Goal: Transaction & Acquisition: Purchase product/service

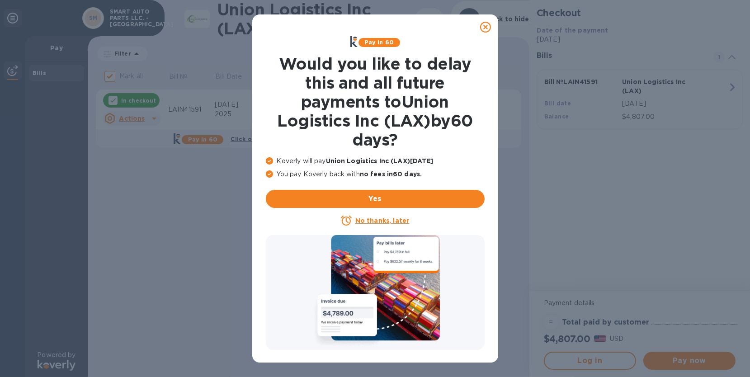
click at [368, 220] on u "No thanks, later" at bounding box center [382, 220] width 54 height 7
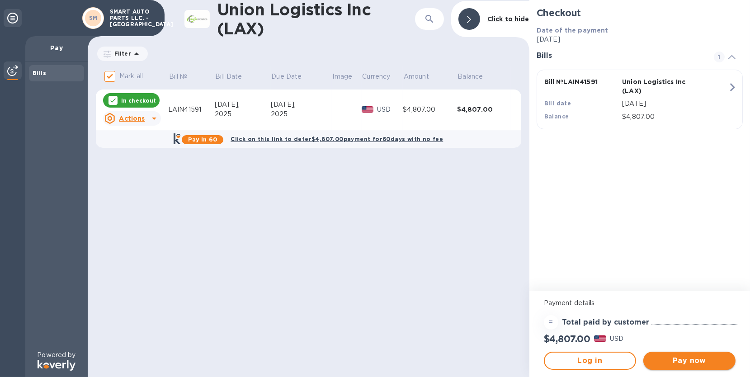
click at [684, 366] on button "Pay now" at bounding box center [689, 361] width 92 height 18
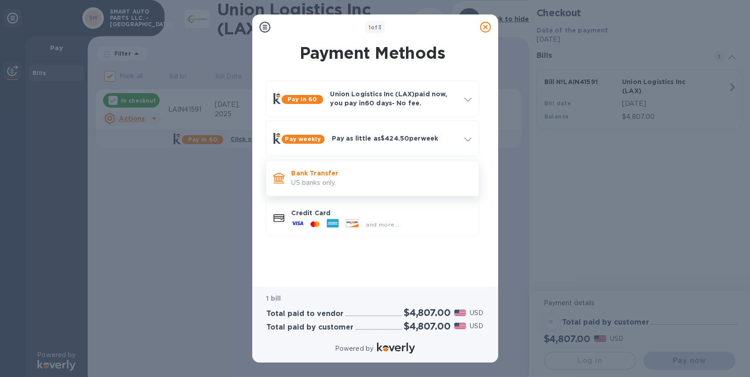
click at [333, 184] on p "US banks only." at bounding box center [382, 182] width 180 height 9
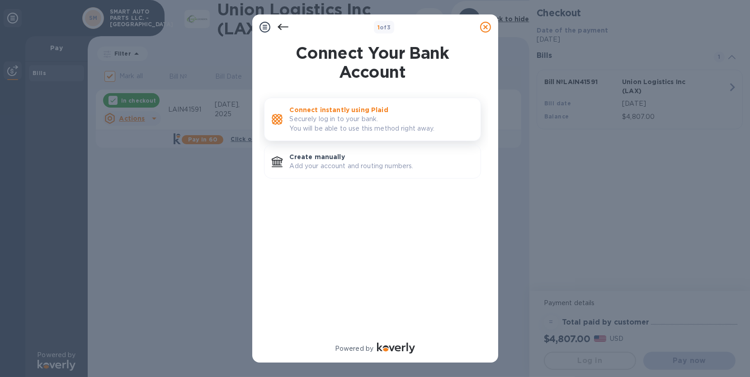
click at [352, 123] on p "Securely log in to your bank. You will be able to use this method right away." at bounding box center [382, 123] width 184 height 19
click at [276, 29] on div at bounding box center [283, 27] width 18 height 18
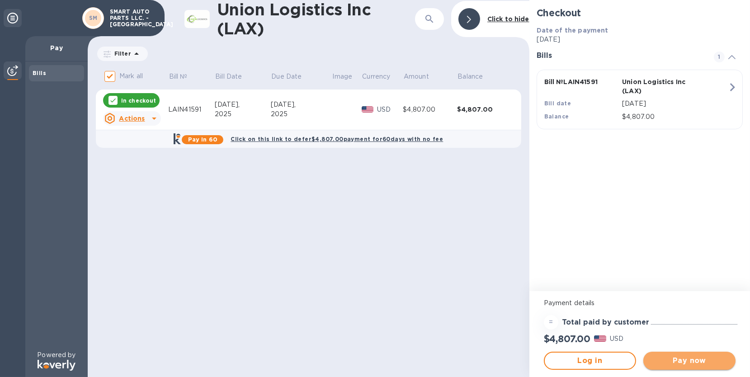
click at [693, 366] on button "Pay now" at bounding box center [689, 361] width 92 height 18
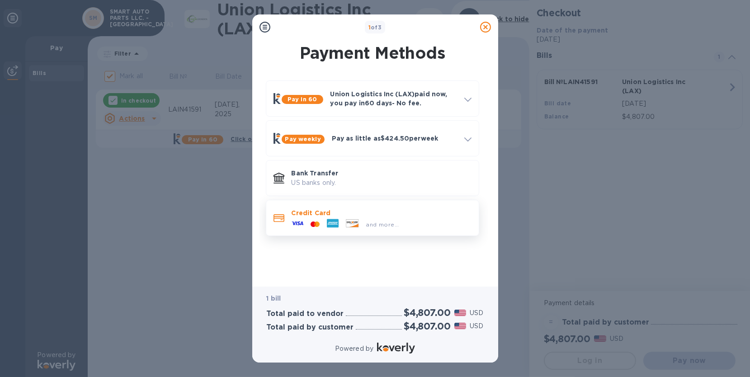
click at [310, 221] on div at bounding box center [315, 224] width 16 height 9
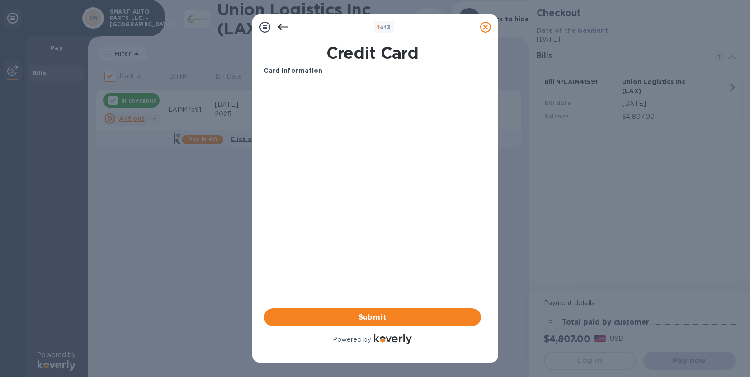
click at [481, 261] on div "Card Information Your browser does not support iframes Submit Powered by" at bounding box center [372, 206] width 221 height 284
click at [376, 317] on span "Submit" at bounding box center [372, 317] width 203 height 11
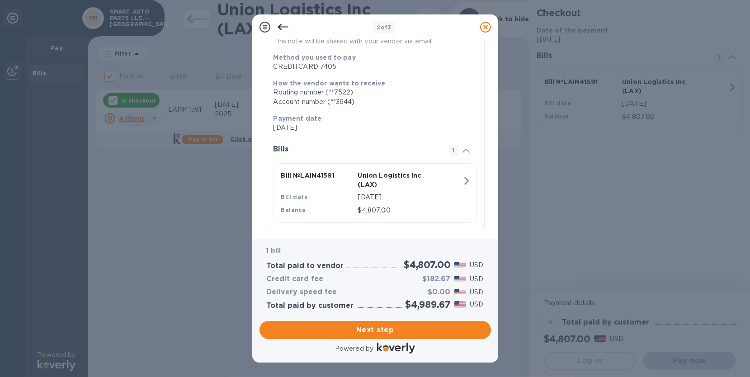
scroll to position [117, 0]
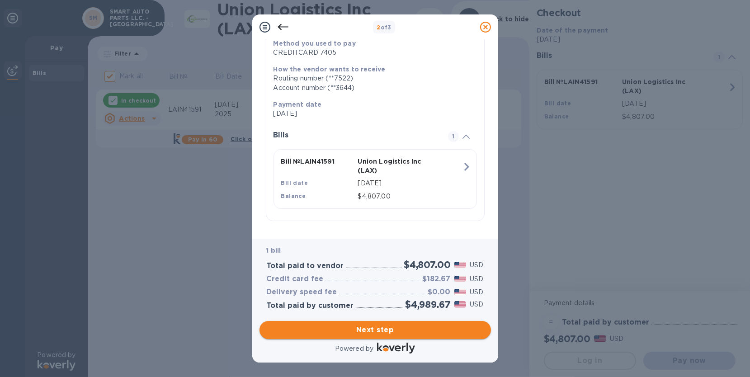
click at [382, 332] on span "Next step" at bounding box center [375, 330] width 217 height 11
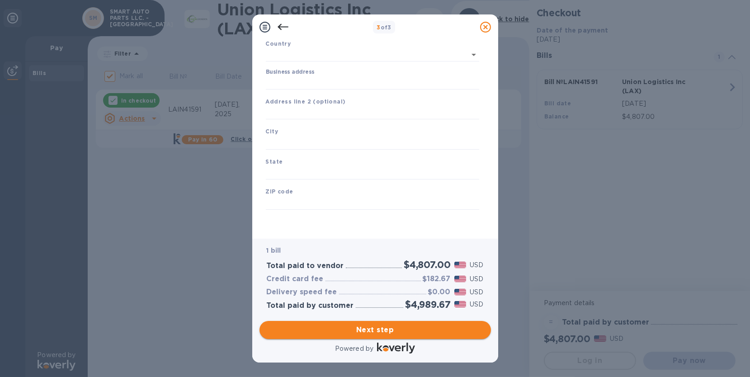
type input "[GEOGRAPHIC_DATA]"
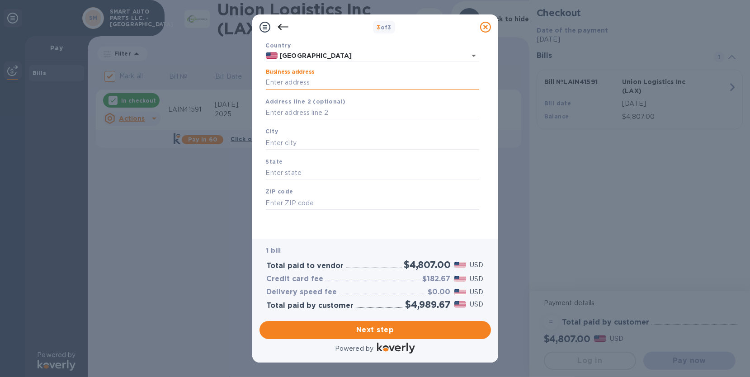
click at [286, 84] on input "Business address" at bounding box center [372, 83] width 213 height 14
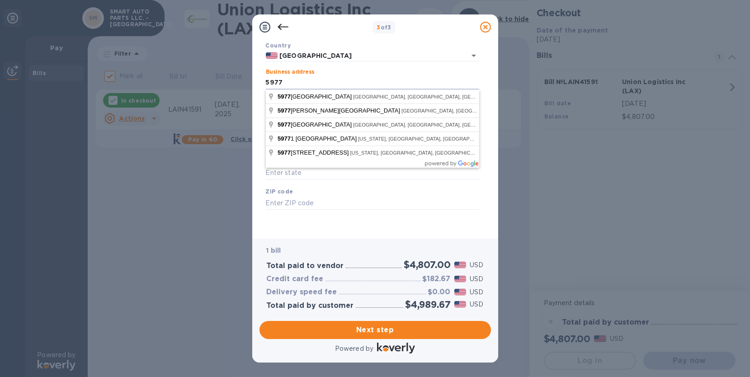
type input "[STREET_ADDRESS]"
type input "[GEOGRAPHIC_DATA]"
type input "MI"
type input "48310"
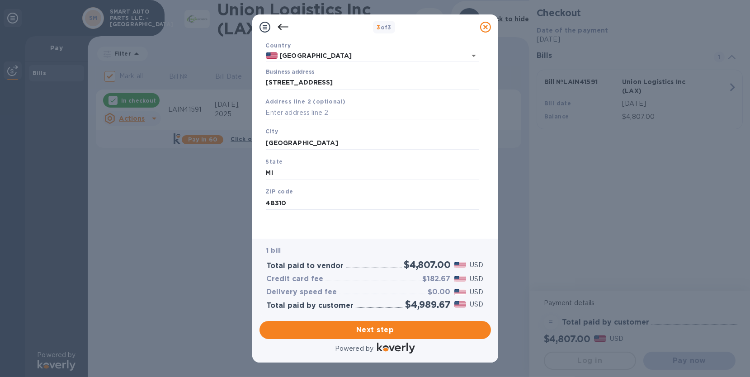
click at [286, 24] on icon at bounding box center [283, 27] width 11 height 11
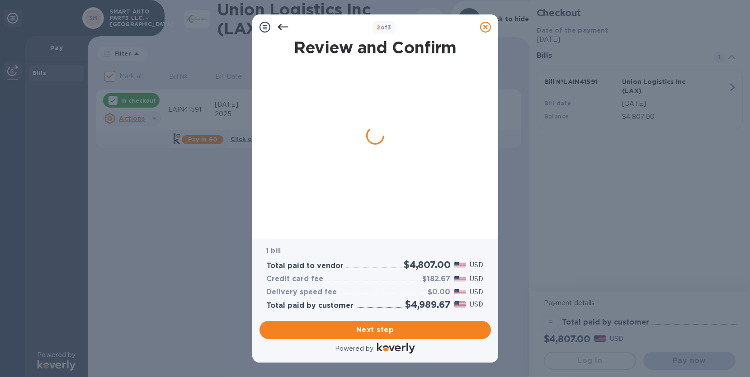
scroll to position [0, 0]
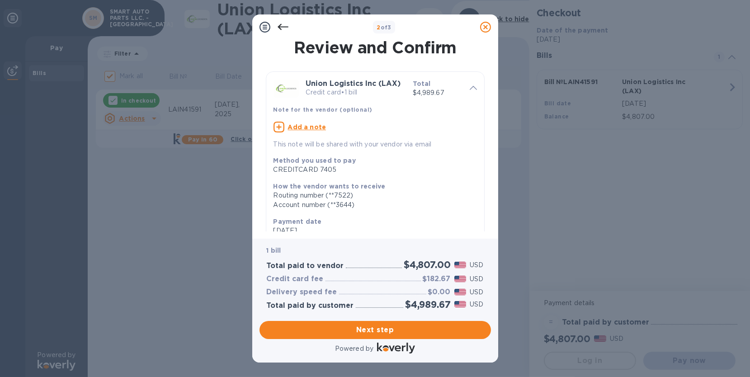
click at [286, 25] on icon at bounding box center [283, 27] width 11 height 11
